Goal: Transaction & Acquisition: Purchase product/service

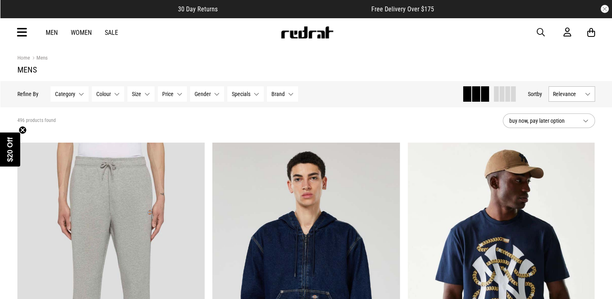
click at [23, 30] on icon at bounding box center [22, 32] width 10 height 13
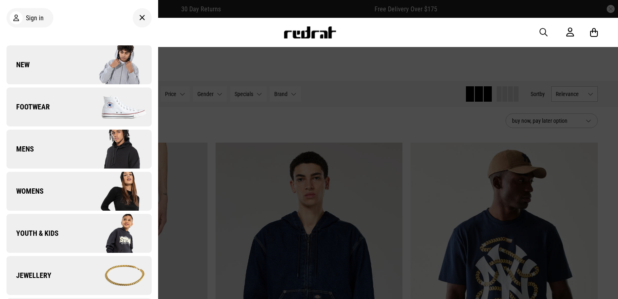
drag, startPoint x: 209, startPoint y: 49, endPoint x: 104, endPoint y: 44, distance: 104.5
click at [206, 49] on div at bounding box center [309, 149] width 618 height 299
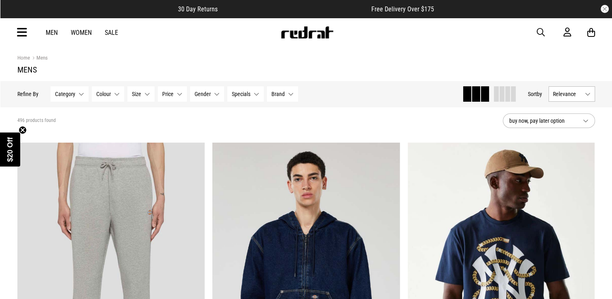
click at [50, 33] on link "Men" at bounding box center [52, 33] width 12 height 8
click at [310, 33] on img at bounding box center [306, 32] width 53 height 12
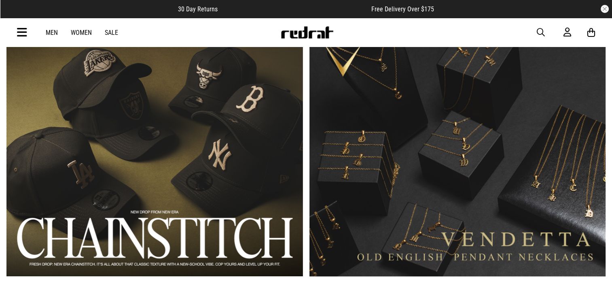
scroll to position [647, 0]
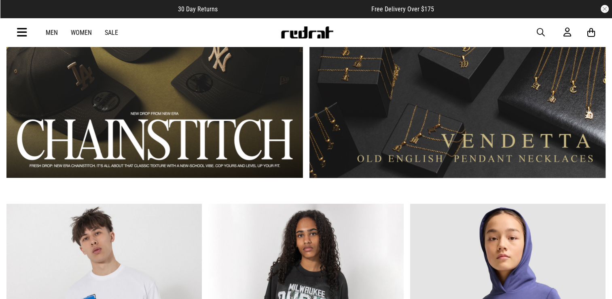
click at [4, 29] on div "Men Women Sale Sign in New Back Footwear Back Mens Back Womens Back Youth & Kid…" at bounding box center [306, 32] width 612 height 29
click at [32, 32] on div "Men Women Sale Sign in New Back Footwear Back Mens Back Womens Back Youth & Kid…" at bounding box center [306, 32] width 591 height 29
click at [24, 31] on icon at bounding box center [22, 32] width 10 height 13
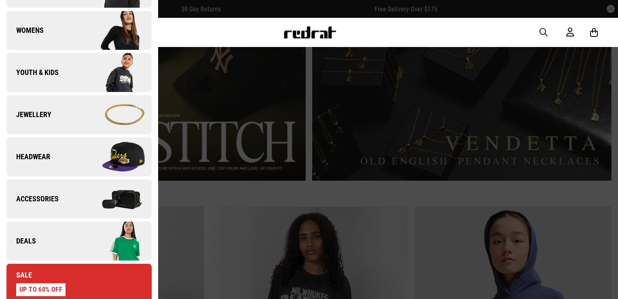
scroll to position [162, 0]
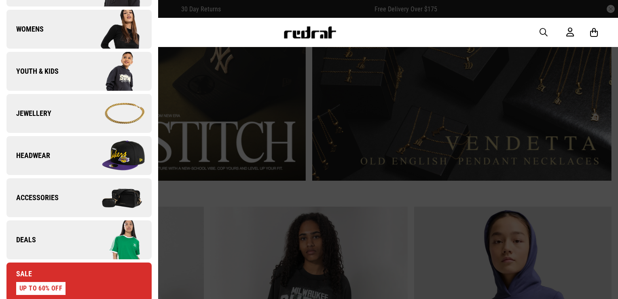
click at [90, 194] on img at bounding box center [115, 197] width 72 height 40
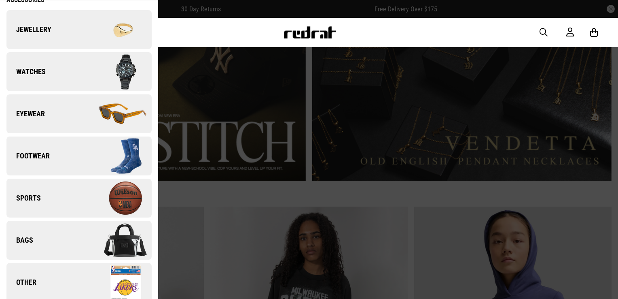
scroll to position [52, 0]
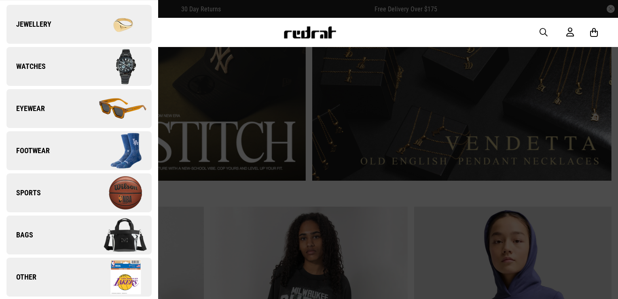
click at [87, 151] on img at bounding box center [115, 150] width 72 height 40
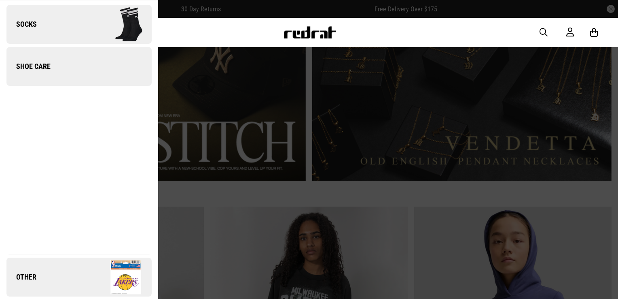
click at [79, 30] on img at bounding box center [115, 24] width 72 height 40
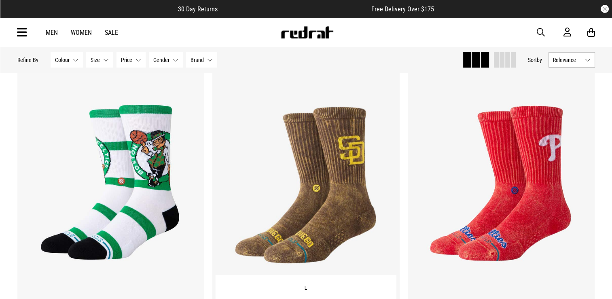
scroll to position [2630, 0]
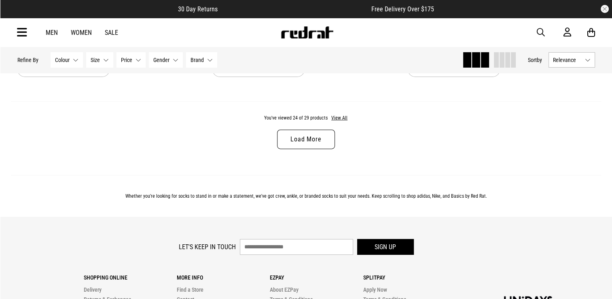
click at [305, 142] on link "Load More" at bounding box center [305, 138] width 57 height 19
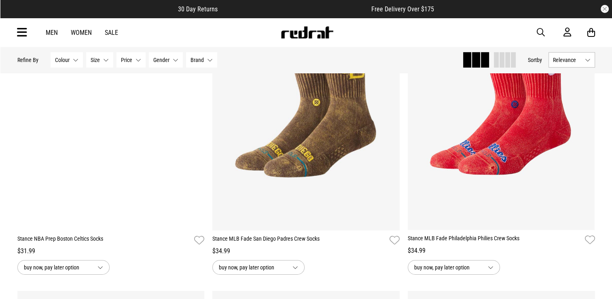
scroll to position [2306, 0]
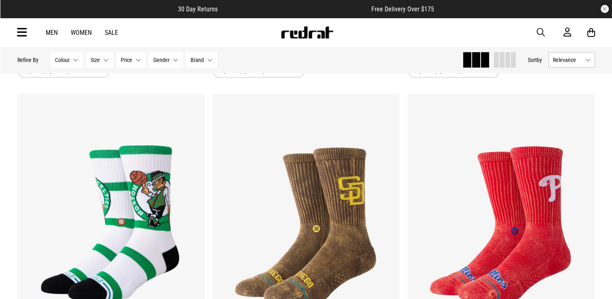
click at [50, 33] on link "Men" at bounding box center [52, 33] width 12 height 8
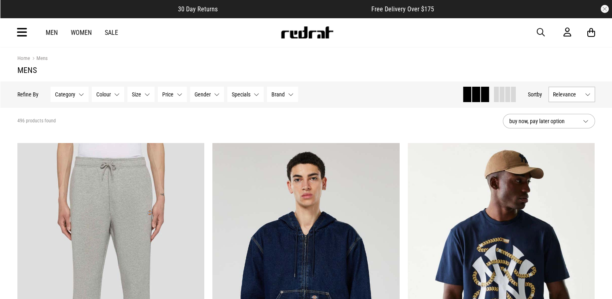
click at [549, 26] on div "Men Women Sale Sign in New Back Footwear Back Mens Back Womens Back Youth & Kid…" at bounding box center [306, 32] width 591 height 29
click at [544, 28] on span "button" at bounding box center [541, 33] width 8 height 10
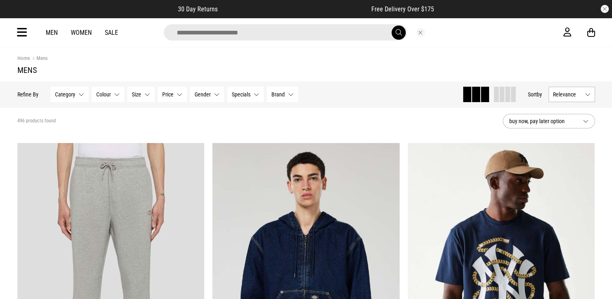
click at [303, 34] on input "search" at bounding box center [285, 32] width 243 height 16
type input "**********"
click at [392, 25] on button "submit" at bounding box center [399, 32] width 14 height 14
